Goal: Navigation & Orientation: Understand site structure

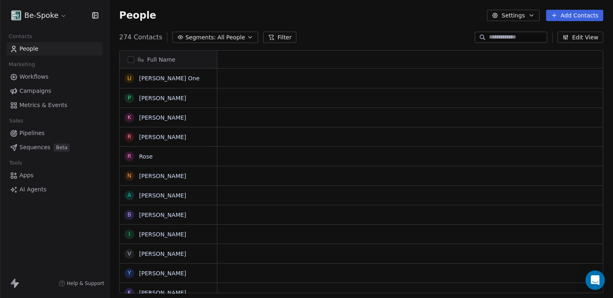
scroll to position [6, 6]
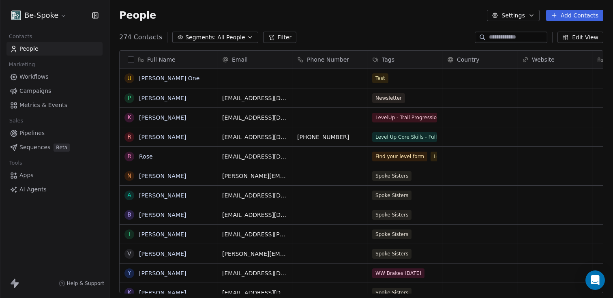
click at [43, 78] on span "Workflows" at bounding box center [33, 77] width 29 height 9
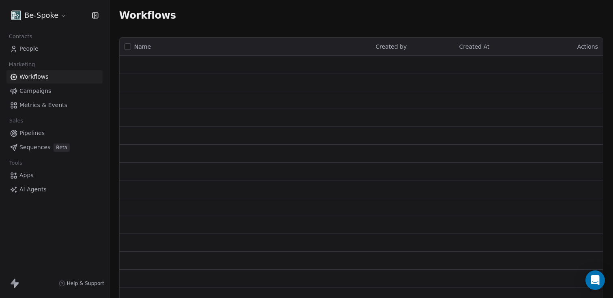
click at [37, 90] on span "Campaigns" at bounding box center [35, 91] width 32 height 9
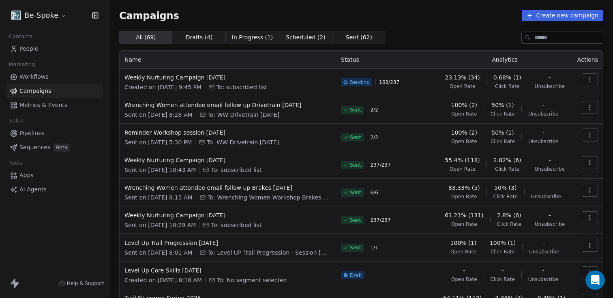
click at [36, 51] on span "People" at bounding box center [28, 49] width 19 height 9
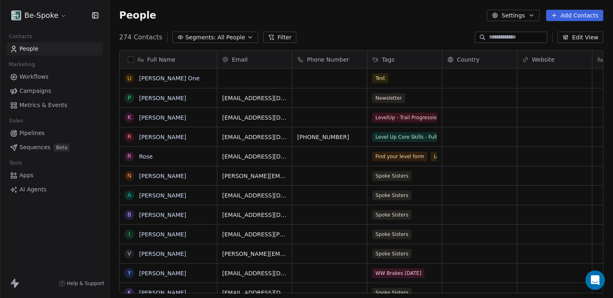
scroll to position [256, 498]
